Goal: Task Accomplishment & Management: Complete application form

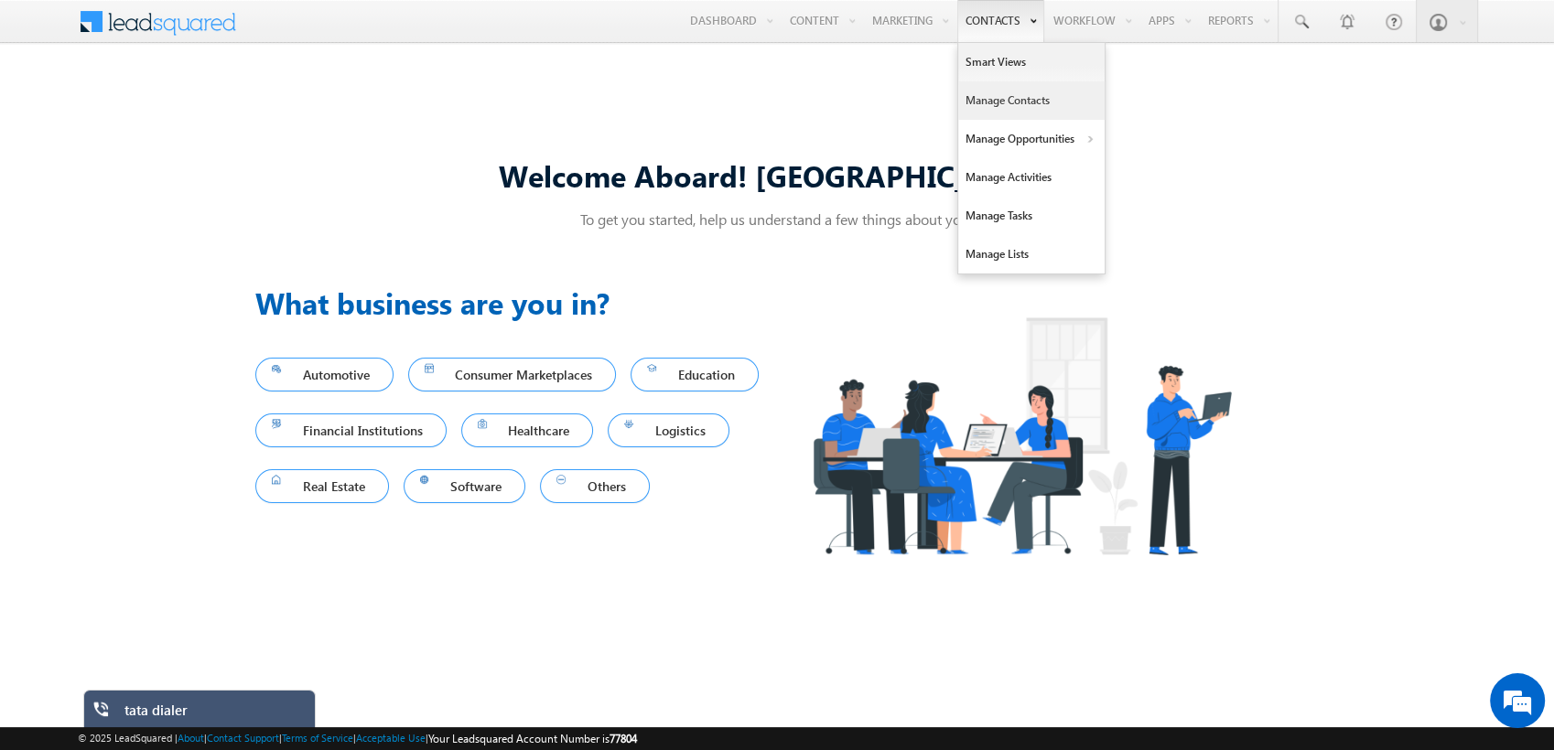
click at [1011, 113] on link "Manage Contacts" at bounding box center [1031, 100] width 146 height 38
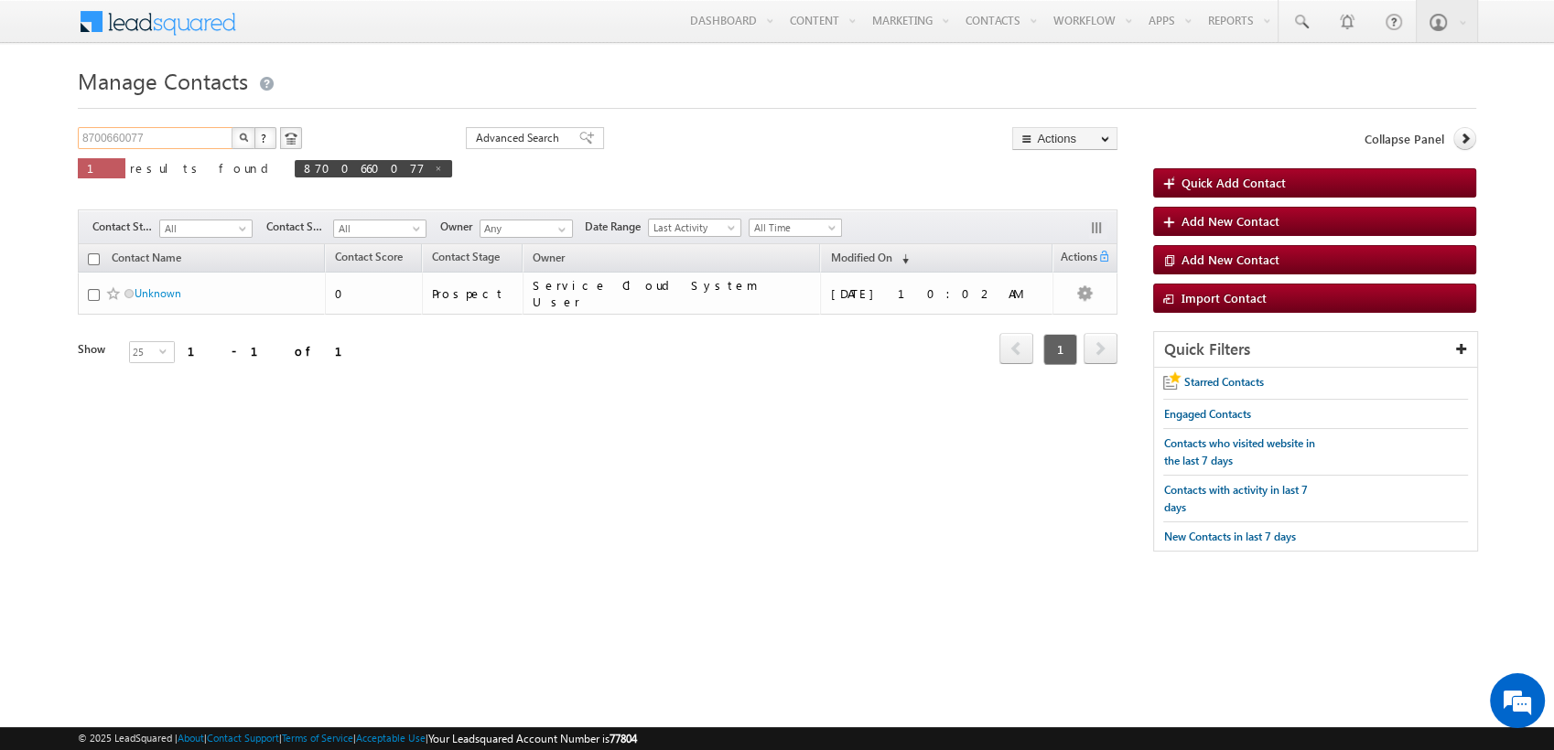
click at [183, 135] on input "8700660077" at bounding box center [156, 138] width 156 height 22
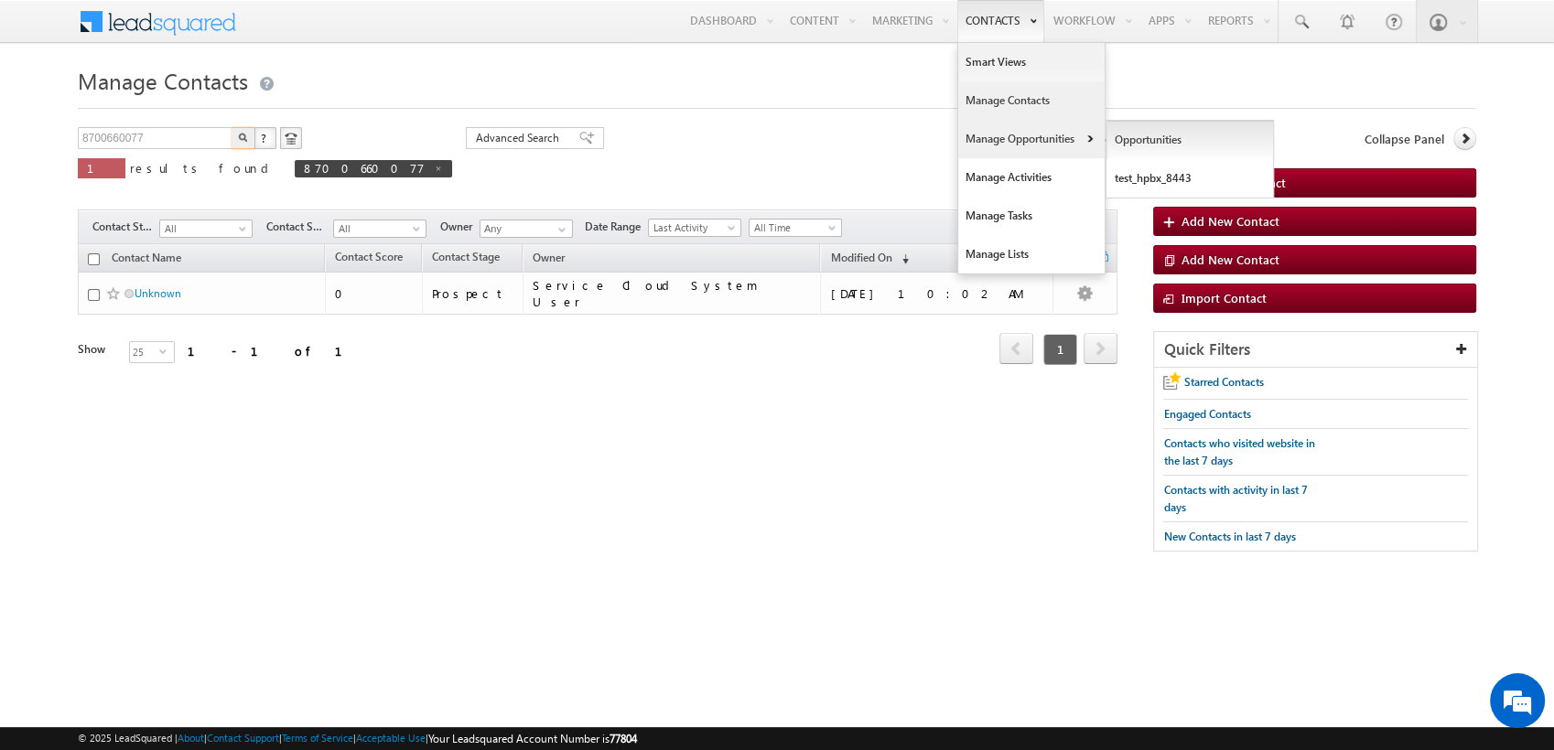
click at [1155, 128] on link "Opportunities" at bounding box center [1189, 140] width 167 height 38
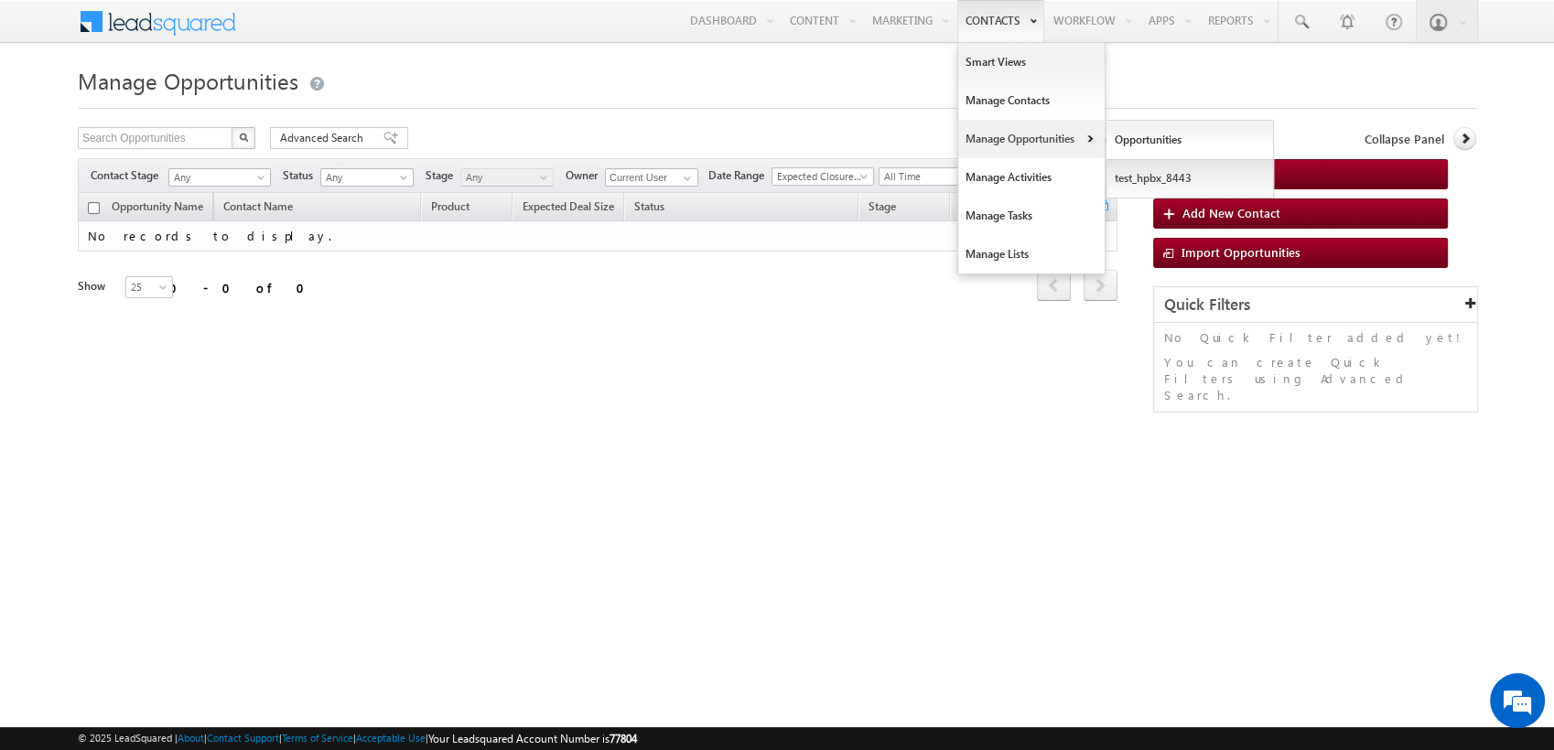
click at [1147, 175] on link "test_hpbx_8443" at bounding box center [1189, 178] width 167 height 38
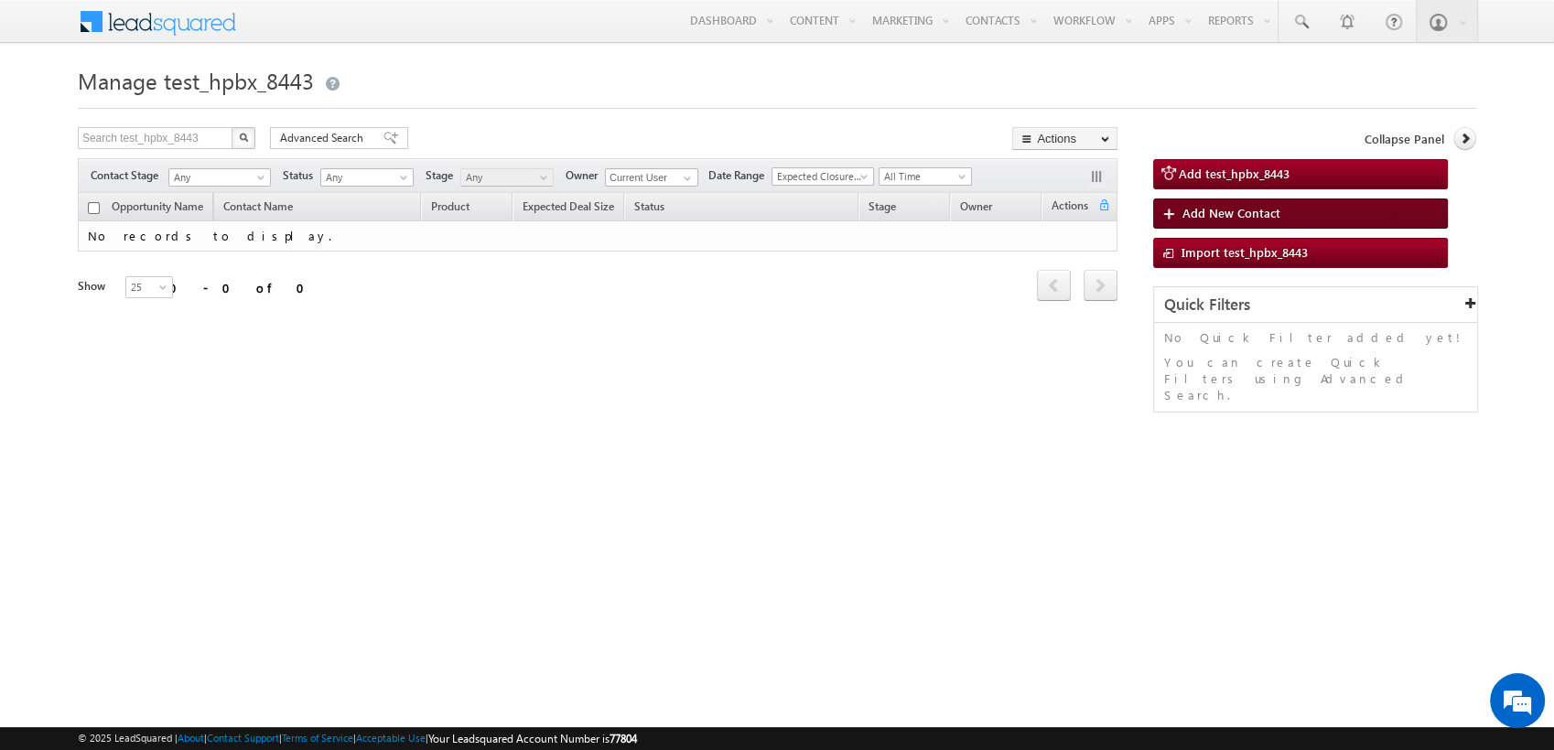
click at [1206, 217] on span "Add New Contact" at bounding box center [1230, 213] width 98 height 16
